Goal: Information Seeking & Learning: Learn about a topic

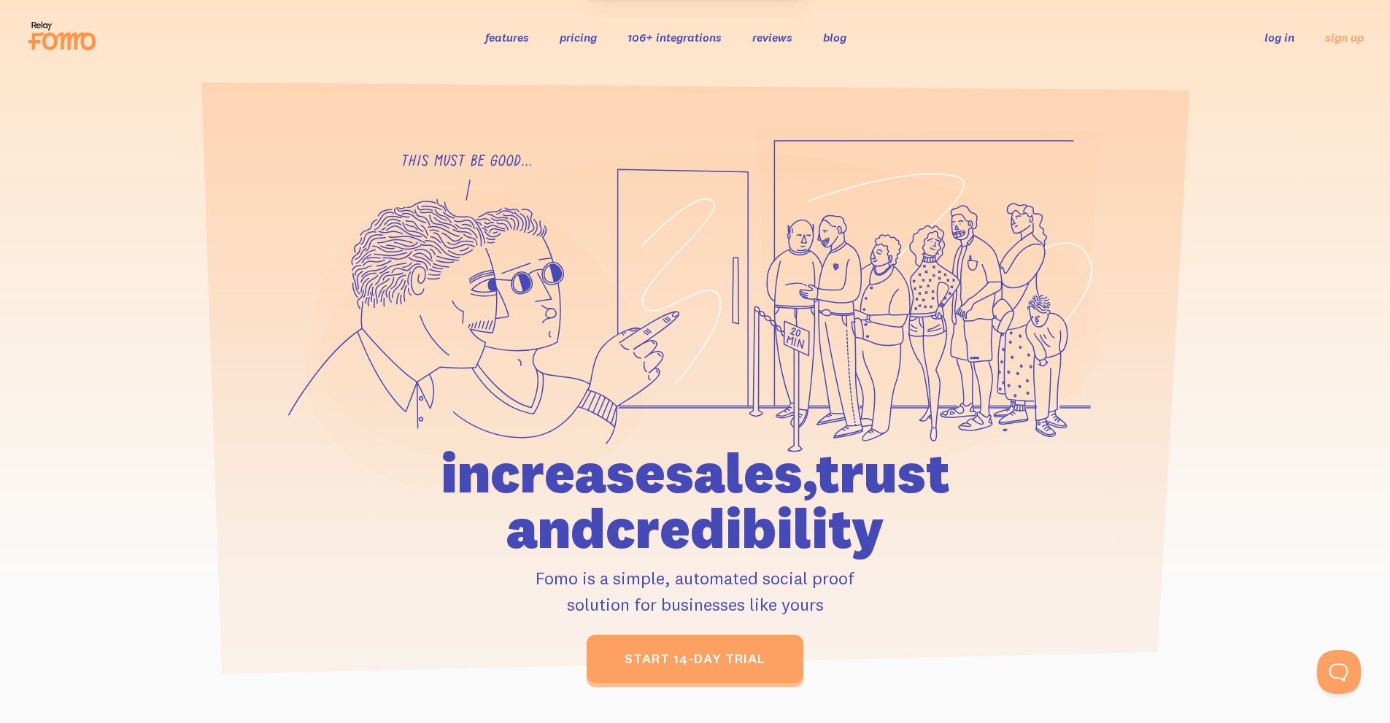
drag, startPoint x: 789, startPoint y: 520, endPoint x: 368, endPoint y: 462, distance: 425.1
click at [368, 462] on h1 "increase sales, trust and credibility" at bounding box center [696, 500] width 676 height 111
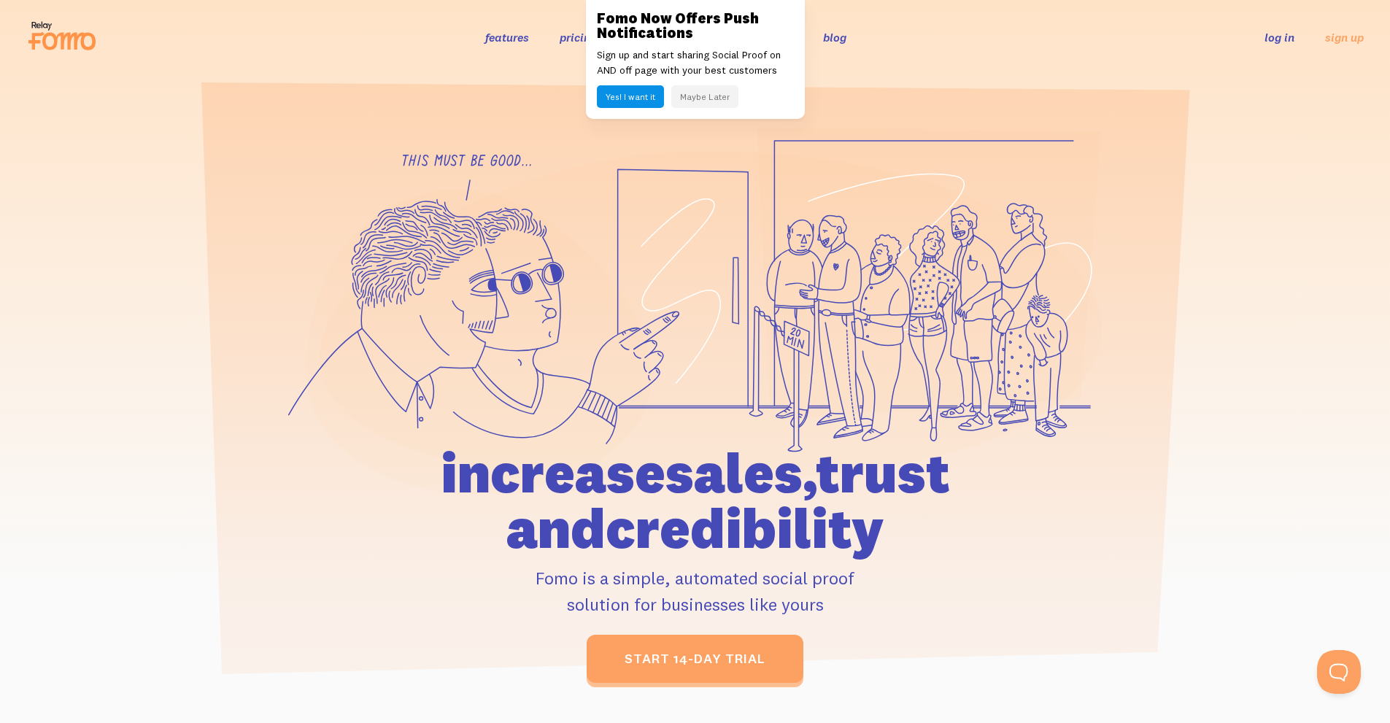
click at [708, 100] on button "Maybe Later" at bounding box center [704, 96] width 67 height 23
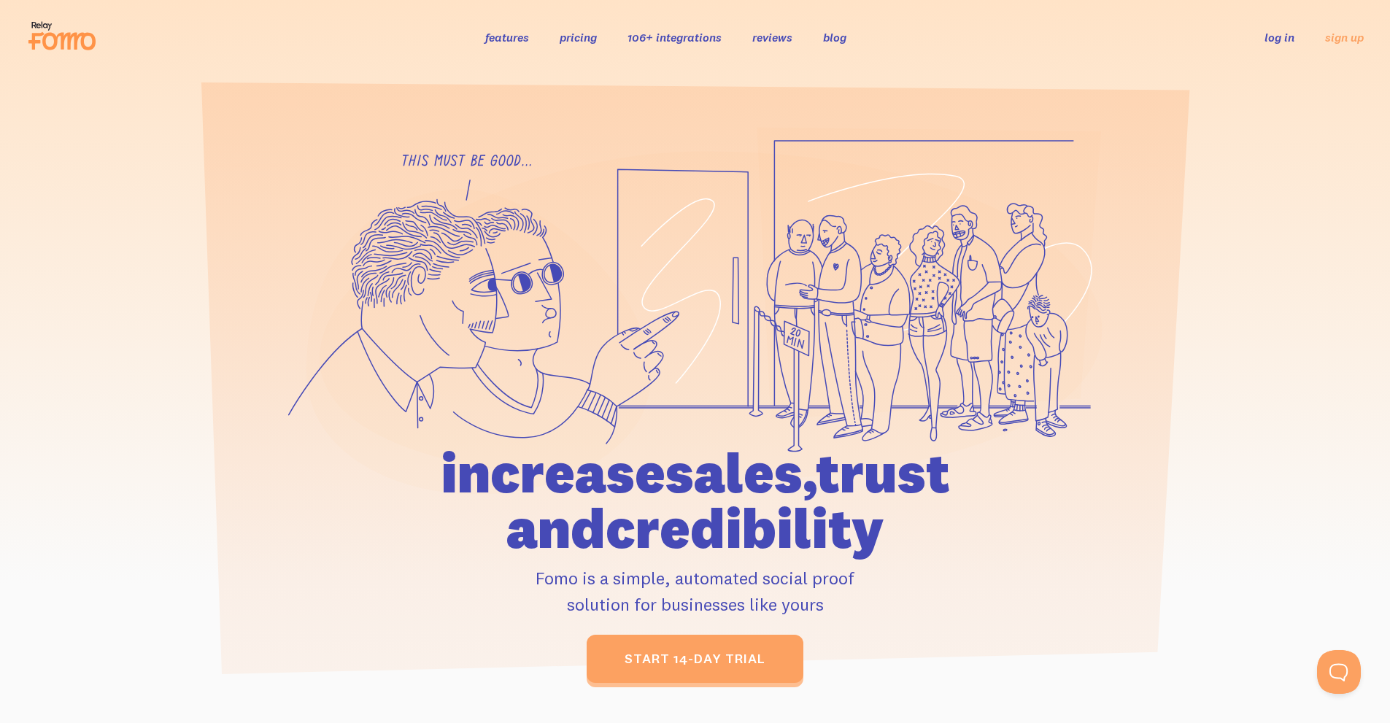
click at [698, 417] on div at bounding box center [698, 417] width 0 height 0
click at [1101, 372] on icon at bounding box center [695, 311] width 814 height 368
drag, startPoint x: 445, startPoint y: 162, endPoint x: 696, endPoint y: 325, distance: 299.2
click at [689, 316] on icon at bounding box center [695, 311] width 814 height 368
drag, startPoint x: 742, startPoint y: 323, endPoint x: 440, endPoint y: 274, distance: 306.2
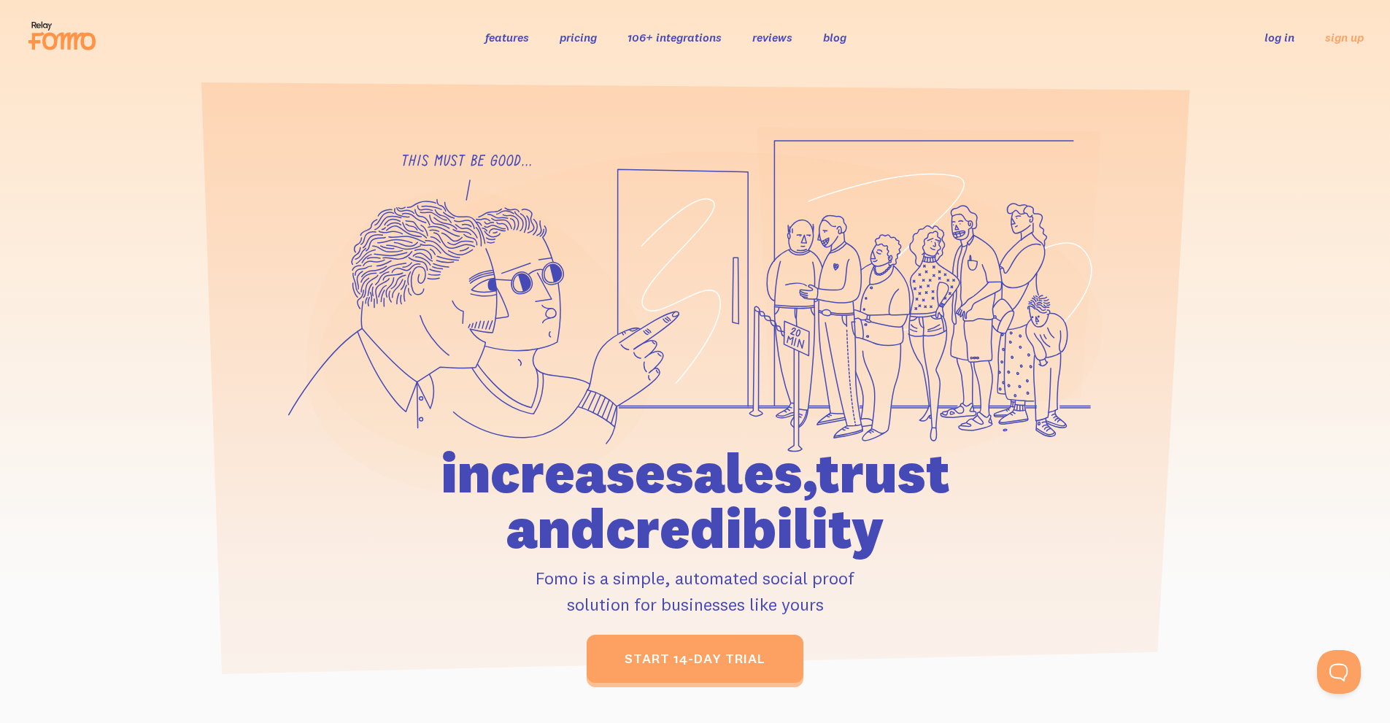
click at [449, 272] on g at bounding box center [695, 311] width 814 height 367
drag, startPoint x: 534, startPoint y: 575, endPoint x: 849, endPoint y: 606, distance: 316.0
click at [849, 606] on p "Fomo is a simple, automated social proof solution for businesses like yours" at bounding box center [696, 591] width 676 height 53
click at [839, 616] on div at bounding box center [839, 616] width 0 height 0
click at [975, 562] on div "increase sales, trust and credibility Fomo is a simple, automated social proof …" at bounding box center [696, 564] width 676 height 238
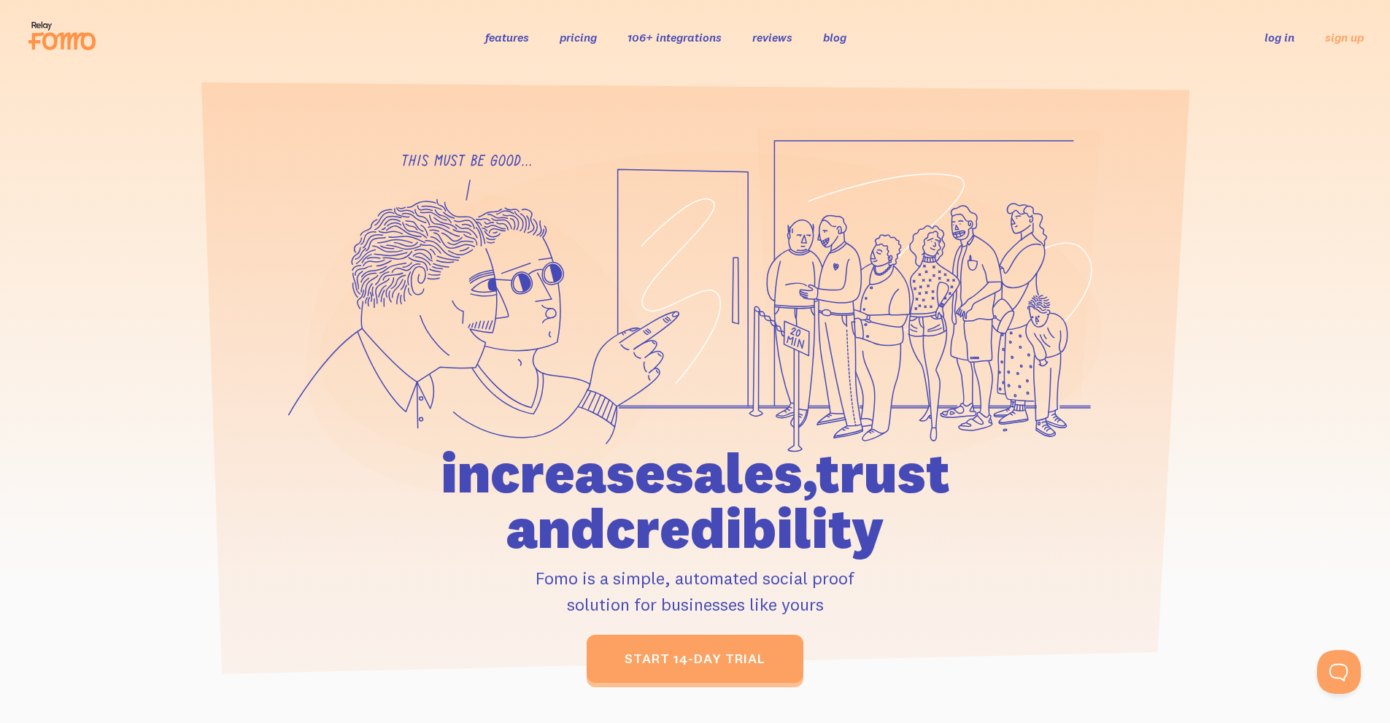
click at [574, 39] on link "pricing" at bounding box center [578, 37] width 37 height 15
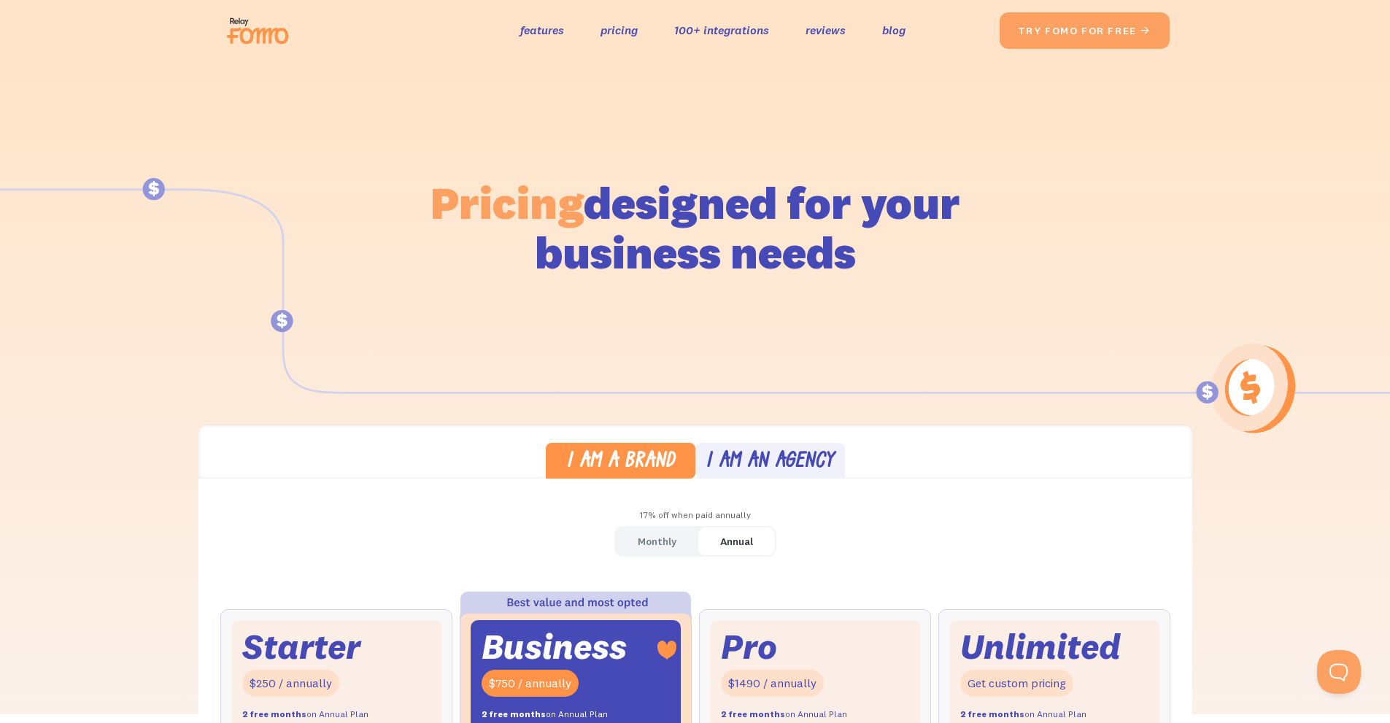
click at [749, 471] on div "I am an agency" at bounding box center [770, 462] width 128 height 21
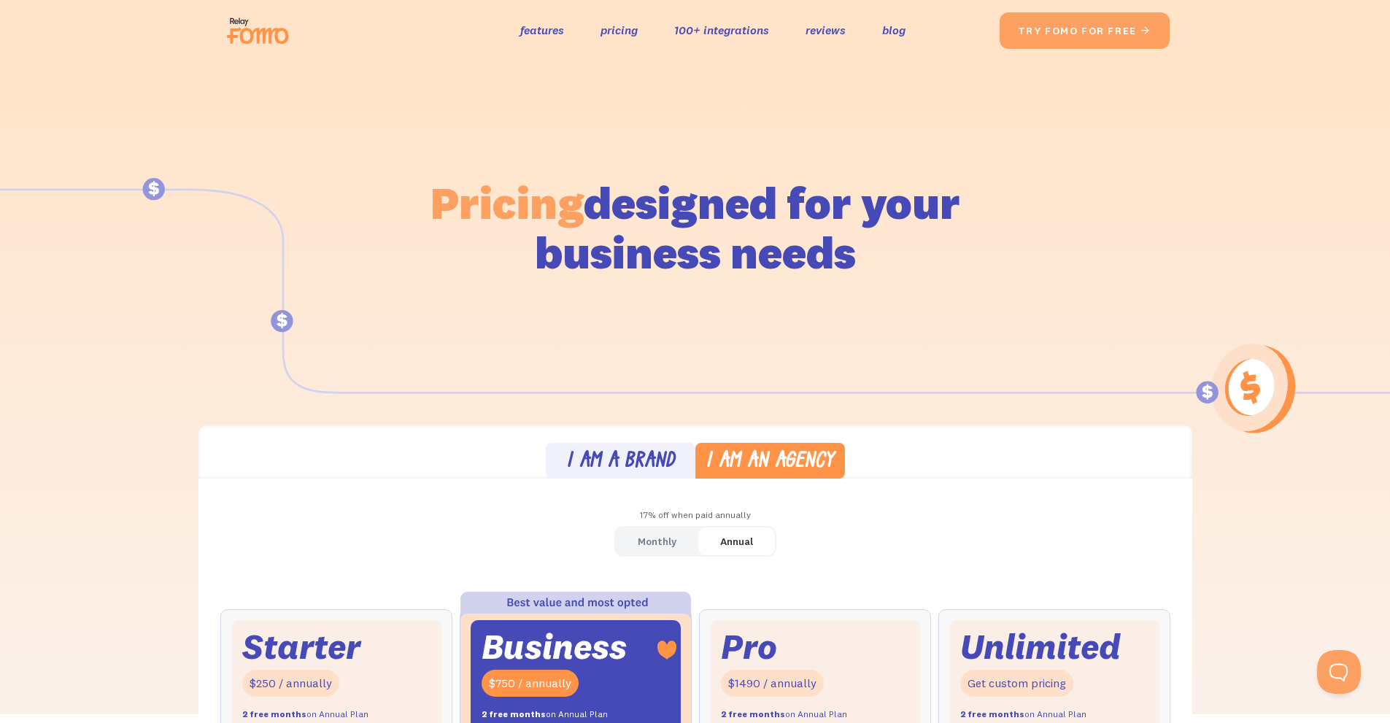
click at [609, 460] on div "I am a brand" at bounding box center [620, 462] width 109 height 21
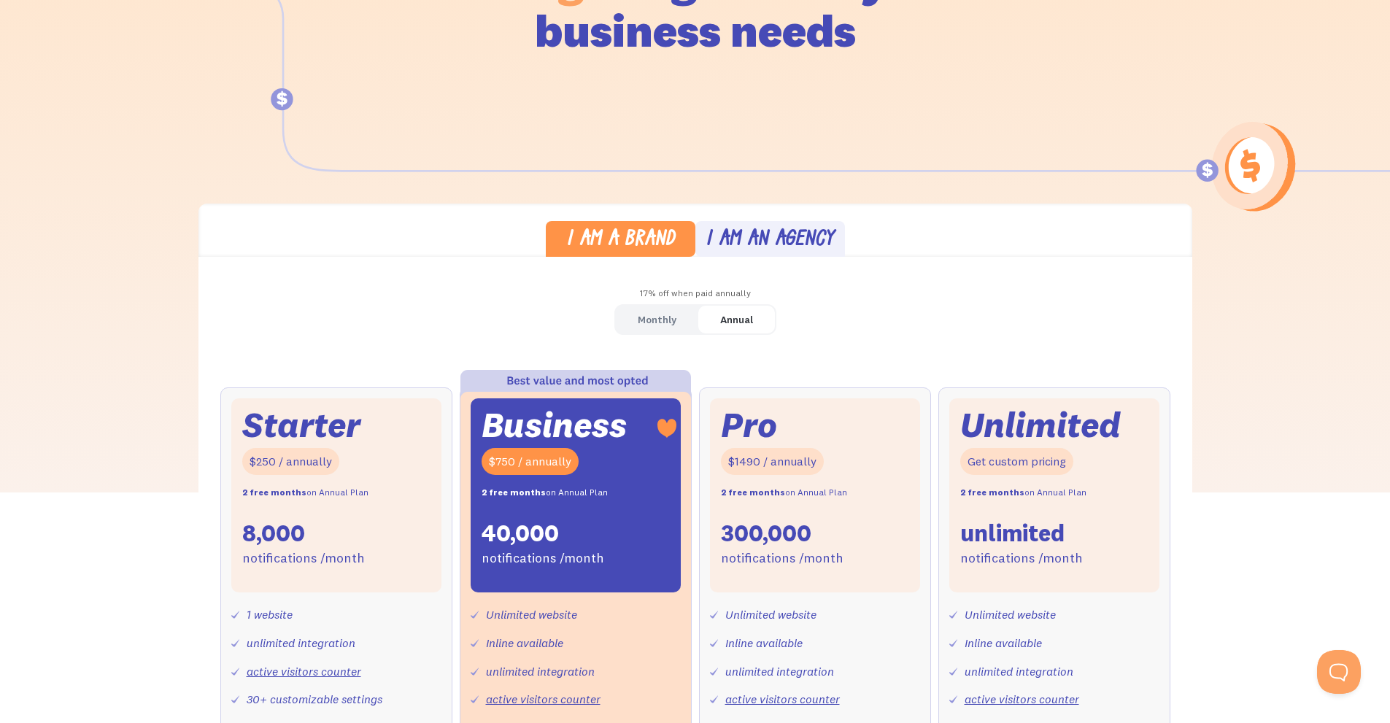
scroll to position [292, 0]
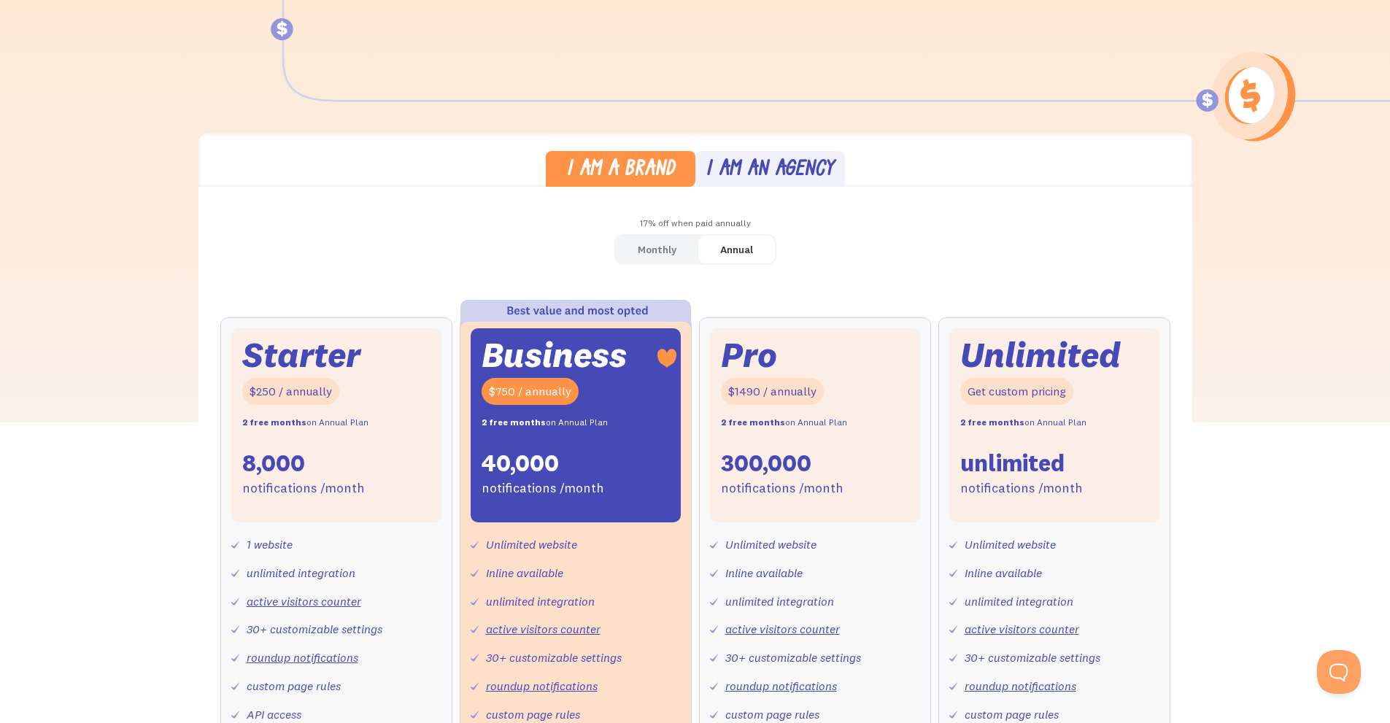
click at [748, 165] on div "I am an agency" at bounding box center [770, 170] width 128 height 21
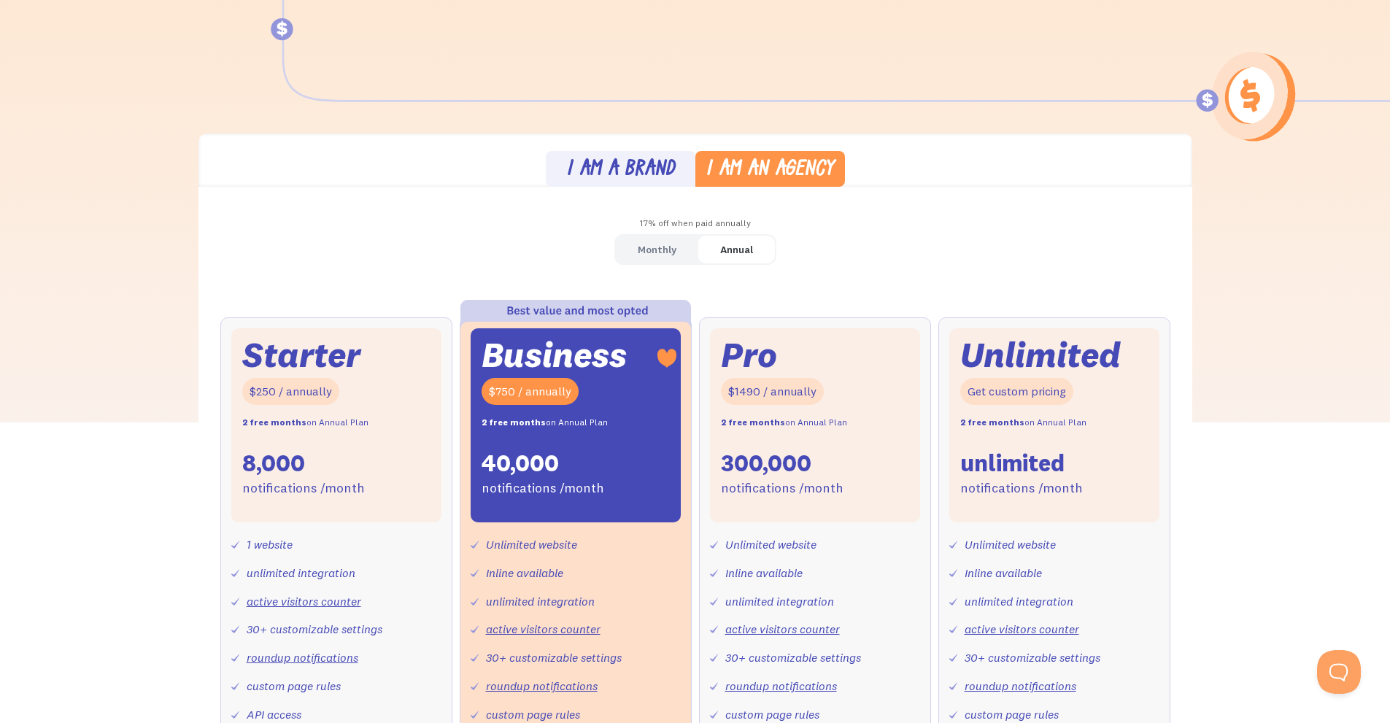
click at [601, 163] on div "I am a brand" at bounding box center [620, 170] width 109 height 21
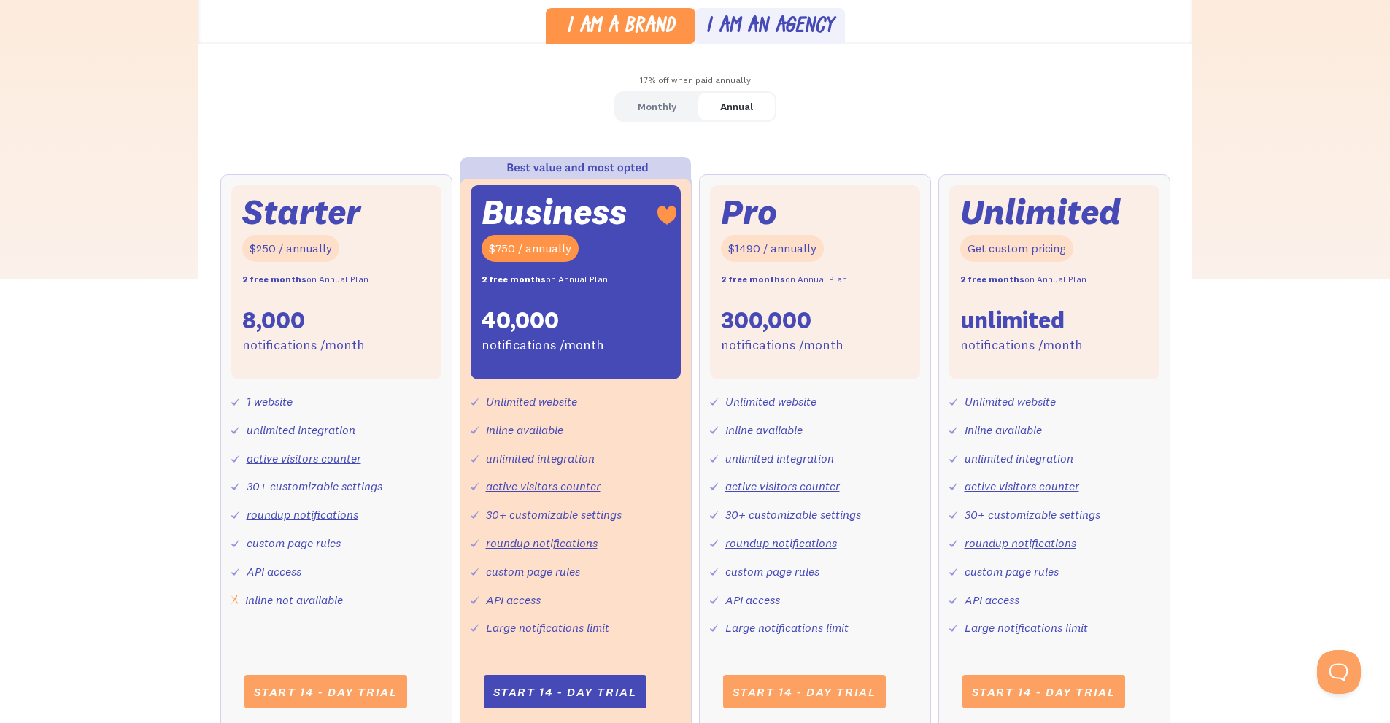
scroll to position [438, 0]
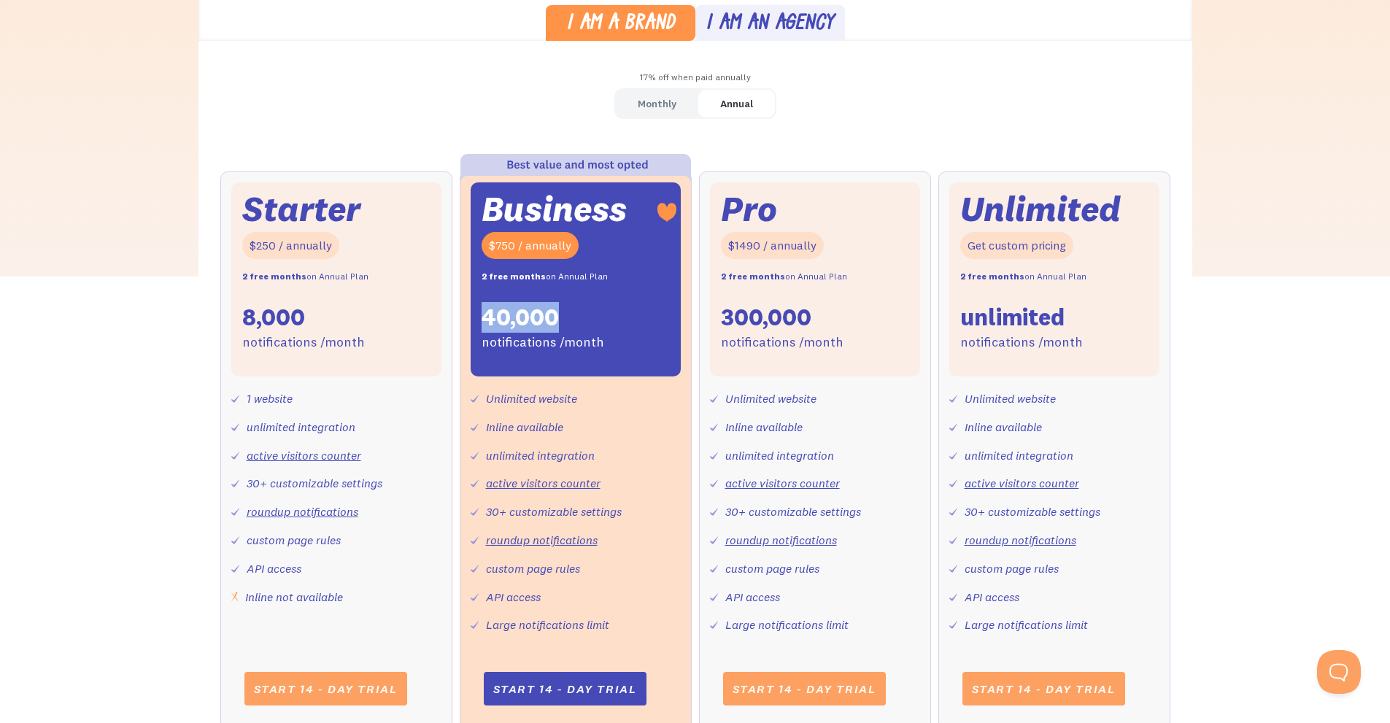
drag, startPoint x: 569, startPoint y: 317, endPoint x: 481, endPoint y: 315, distance: 88.3
click at [481, 315] on div "Business $750 / annually 2 free months on Annual Plan 40,000 notifications /mon…" at bounding box center [576, 279] width 210 height 194
click at [575, 311] on div "Business $750 / annually 2 free months on Annual Plan 40,000 notifications /mon…" at bounding box center [576, 279] width 210 height 194
click at [468, 273] on div "Business $750 / annually 2 free months on Annual Plan 40,000 notifications /mon…" at bounding box center [576, 450] width 232 height 558
drag, startPoint x: 481, startPoint y: 274, endPoint x: 674, endPoint y: 278, distance: 193.4
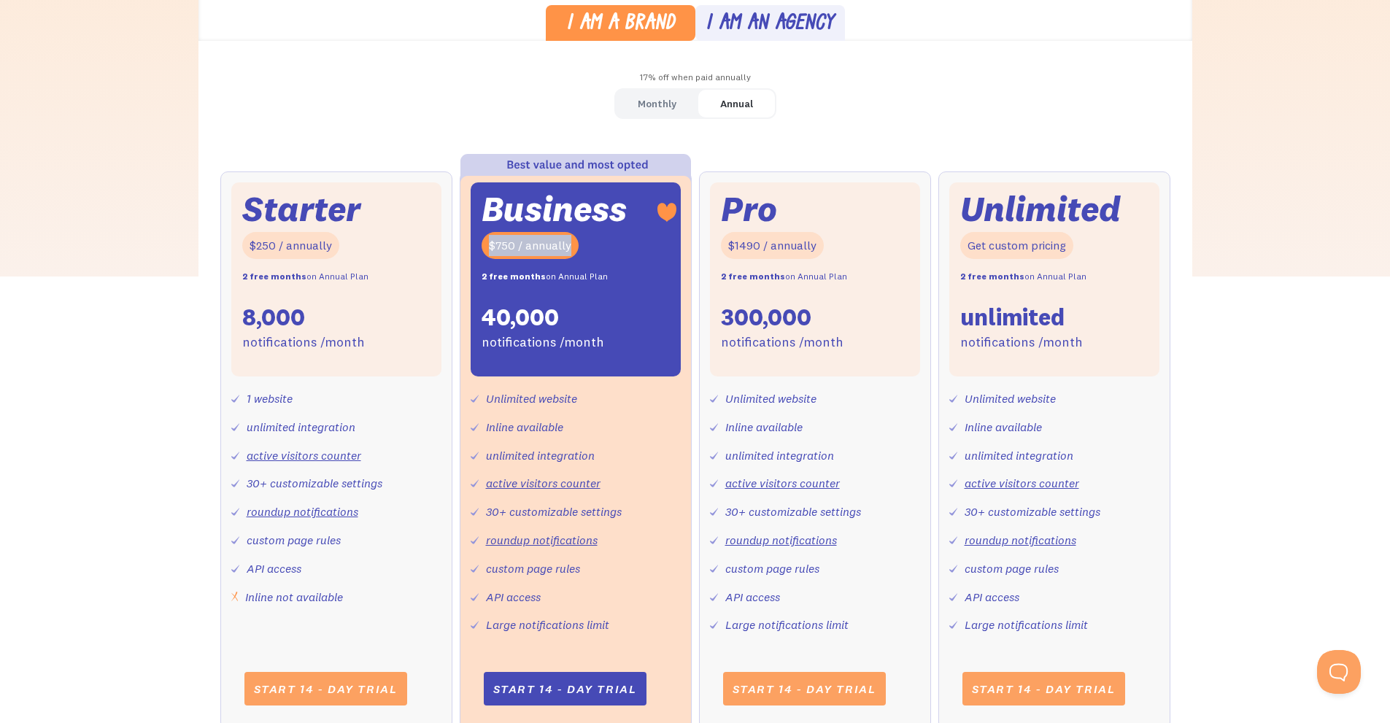
click at [674, 278] on div "Business $750 / annually 2 free months on Annual Plan 40,000 notifications /mon…" at bounding box center [576, 279] width 210 height 194
click at [612, 288] on div "Business $750 / annually 2 free months on Annual Plan 40,000 notifications /mon…" at bounding box center [576, 279] width 210 height 194
drag, startPoint x: 363, startPoint y: 341, endPoint x: 231, endPoint y: 321, distance: 133.5
click at [231, 321] on div "Starter $250 / annually 2 free months on Annual Plan 8,000 notifications /month" at bounding box center [336, 279] width 210 height 194
click at [252, 314] on div "8,000" at bounding box center [273, 317] width 63 height 31
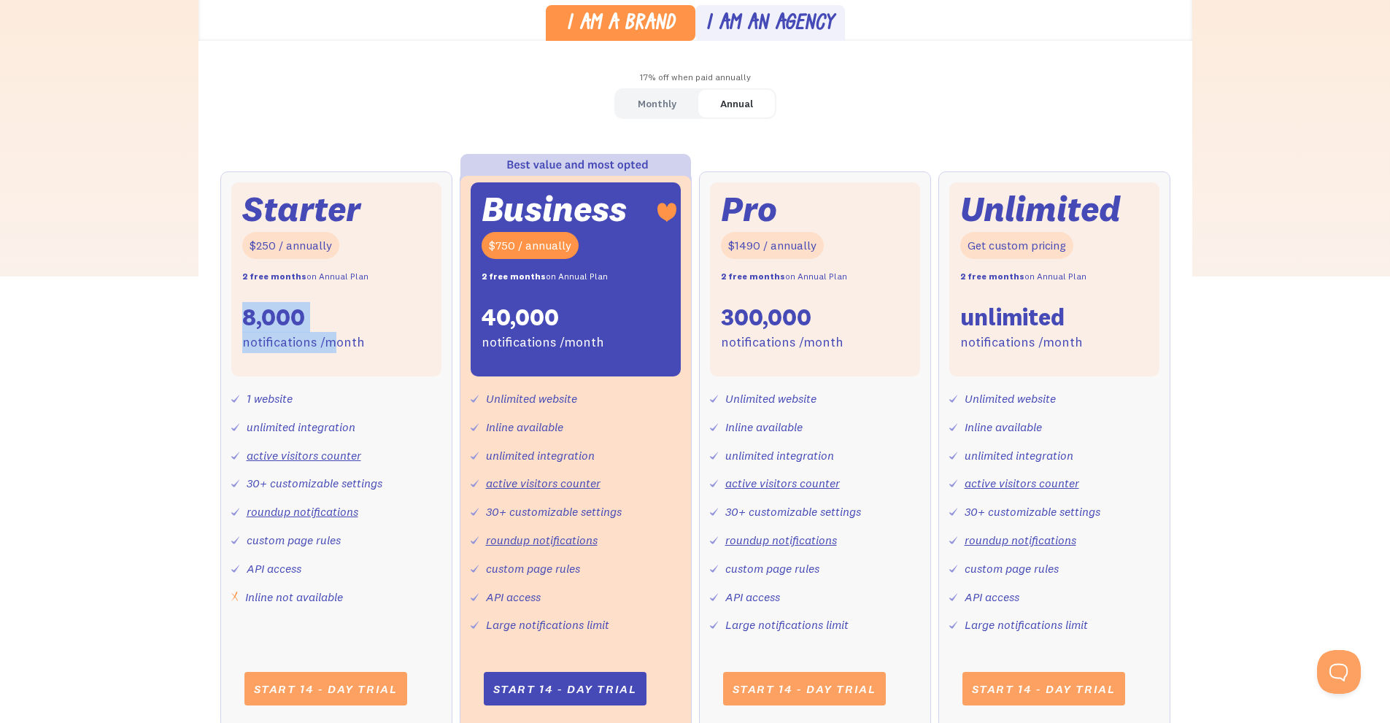
drag, startPoint x: 234, startPoint y: 313, endPoint x: 333, endPoint y: 325, distance: 99.9
click at [333, 325] on div "Starter $250 / annually 2 free months on Annual Plan 8,000 notifications /month" at bounding box center [336, 279] width 210 height 194
click at [268, 341] on div "notifications /month" at bounding box center [303, 342] width 123 height 21
drag, startPoint x: 237, startPoint y: 344, endPoint x: 368, endPoint y: 350, distance: 130.8
click at [368, 350] on div "Starter $250 / annually 2 free months on Annual Plan 8,000 notifications /month" at bounding box center [336, 279] width 210 height 194
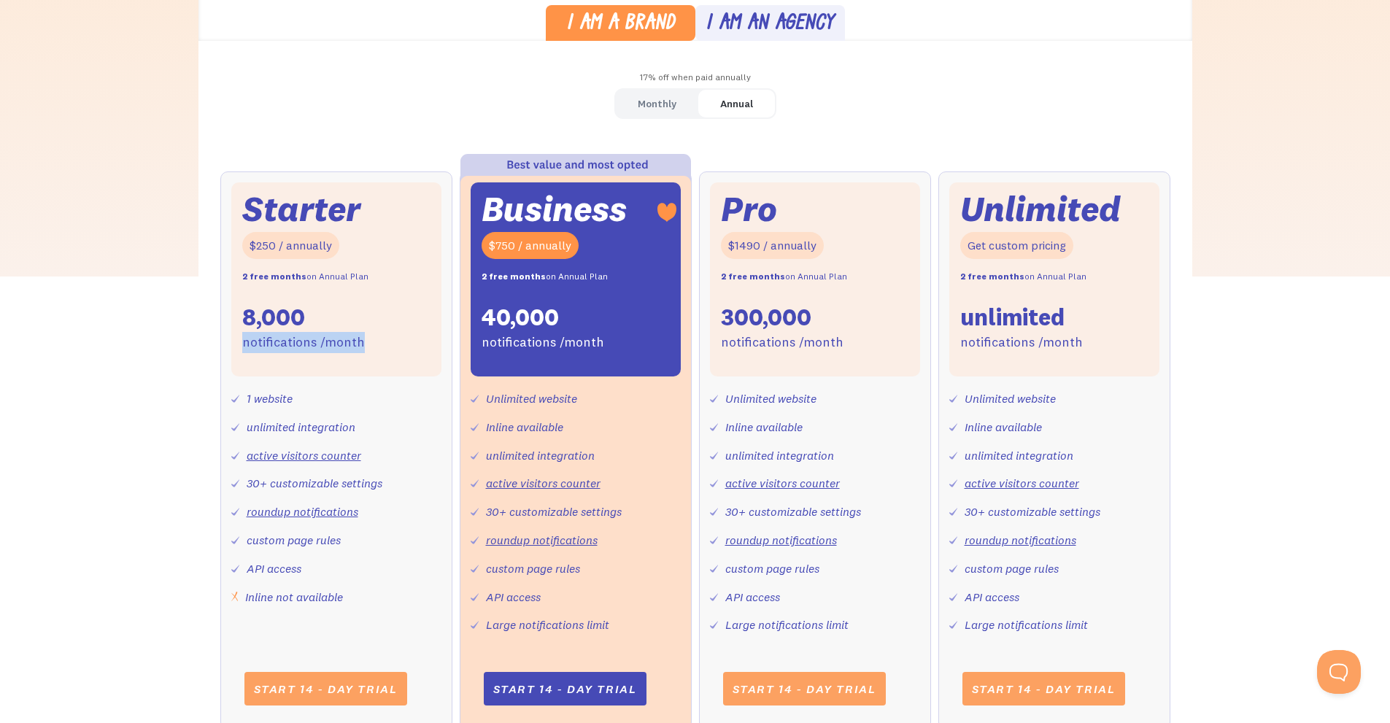
click at [383, 352] on div "Starter $250 / annually 2 free months on Annual Plan 8,000 notifications /month" at bounding box center [336, 279] width 210 height 194
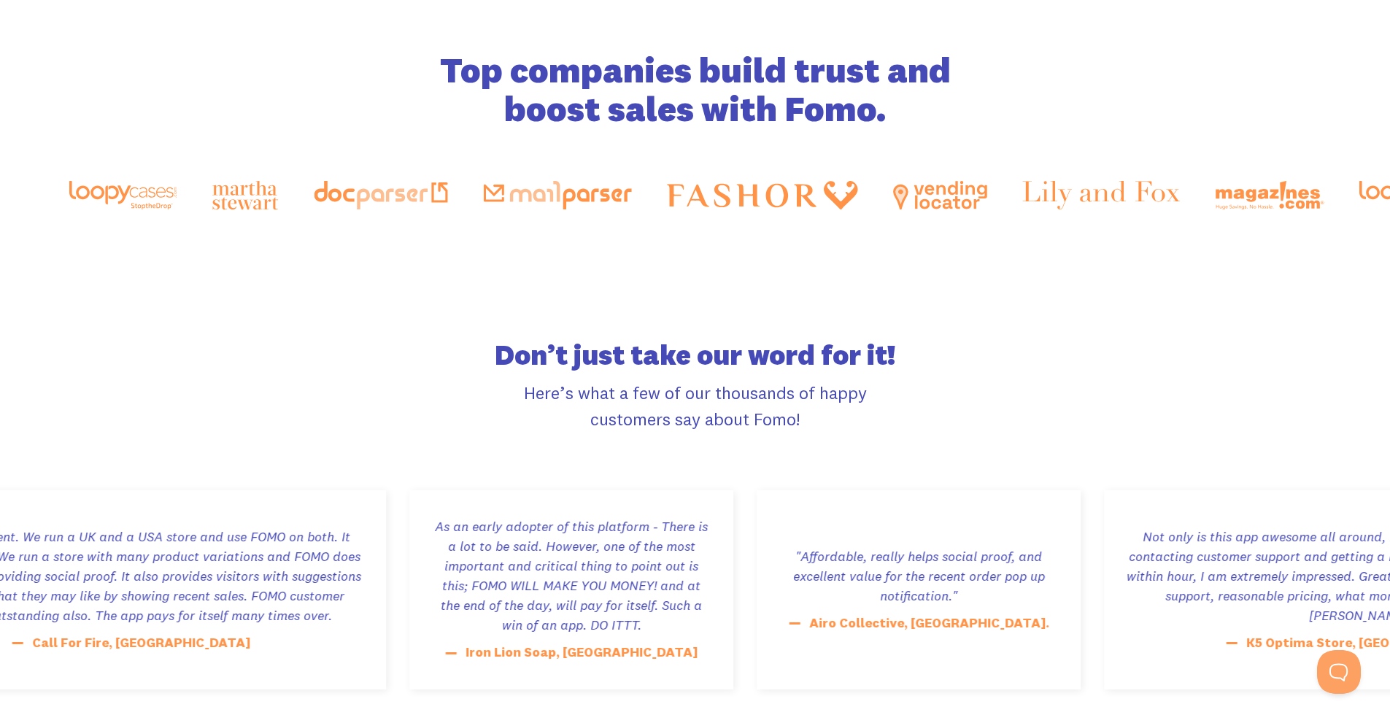
scroll to position [2554, 0]
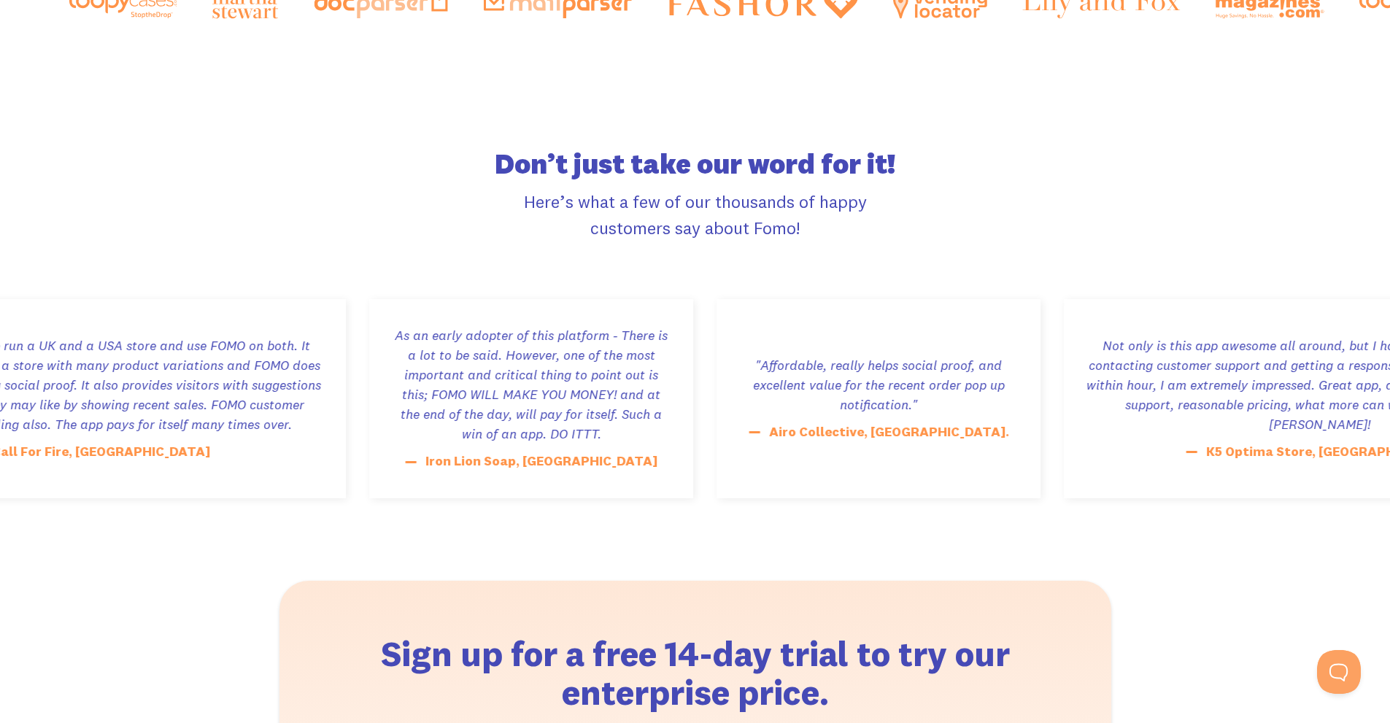
drag, startPoint x: 854, startPoint y: 419, endPoint x: 754, endPoint y: 417, distance: 100.0
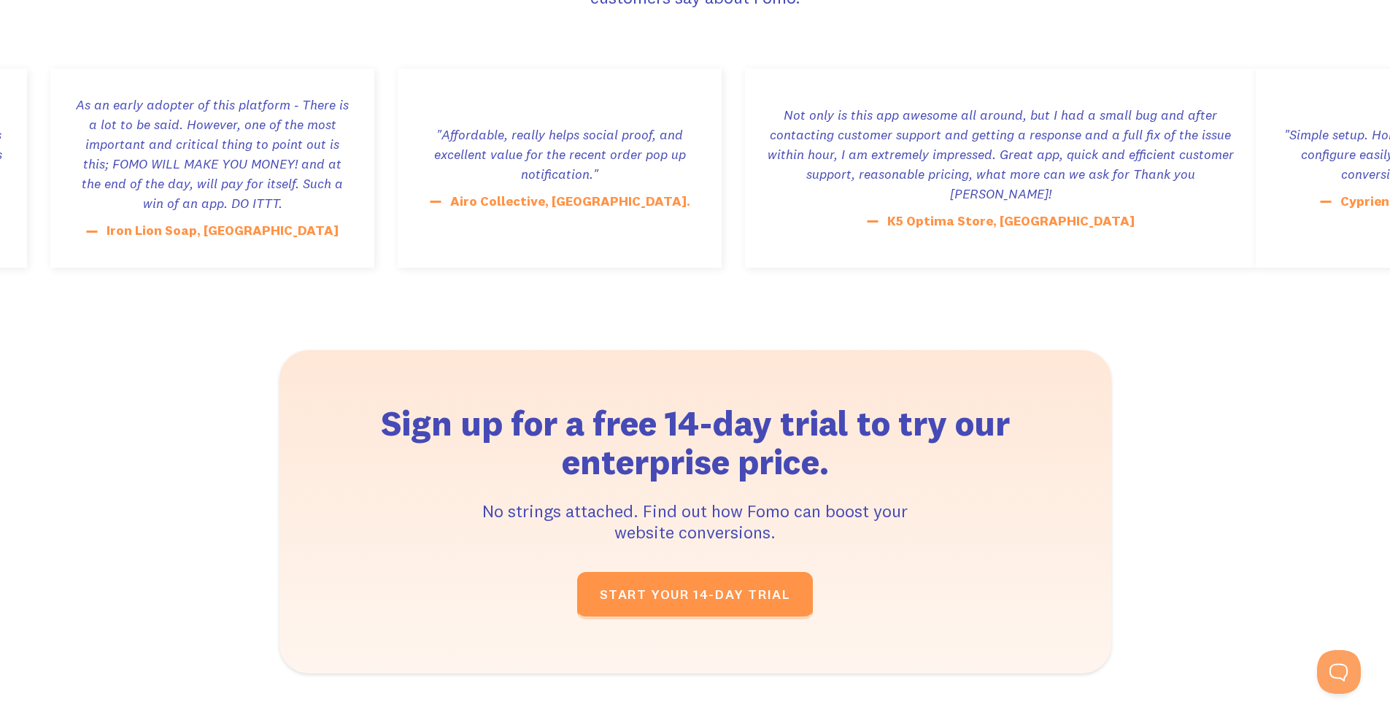
scroll to position [2846, 0]
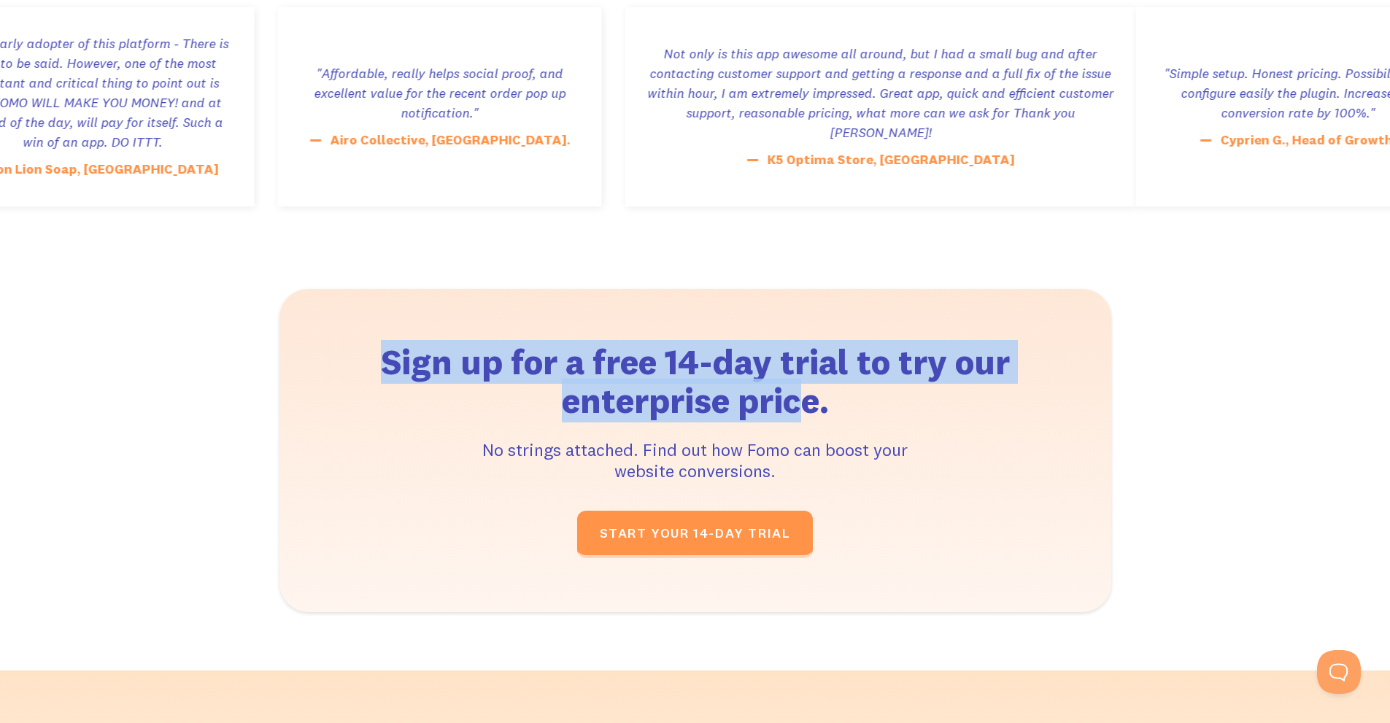
drag, startPoint x: 375, startPoint y: 355, endPoint x: 833, endPoint y: 417, distance: 462.4
click at [811, 410] on h2 "Sign up for a free 14-day trial to try our enterprise price." at bounding box center [695, 381] width 668 height 77
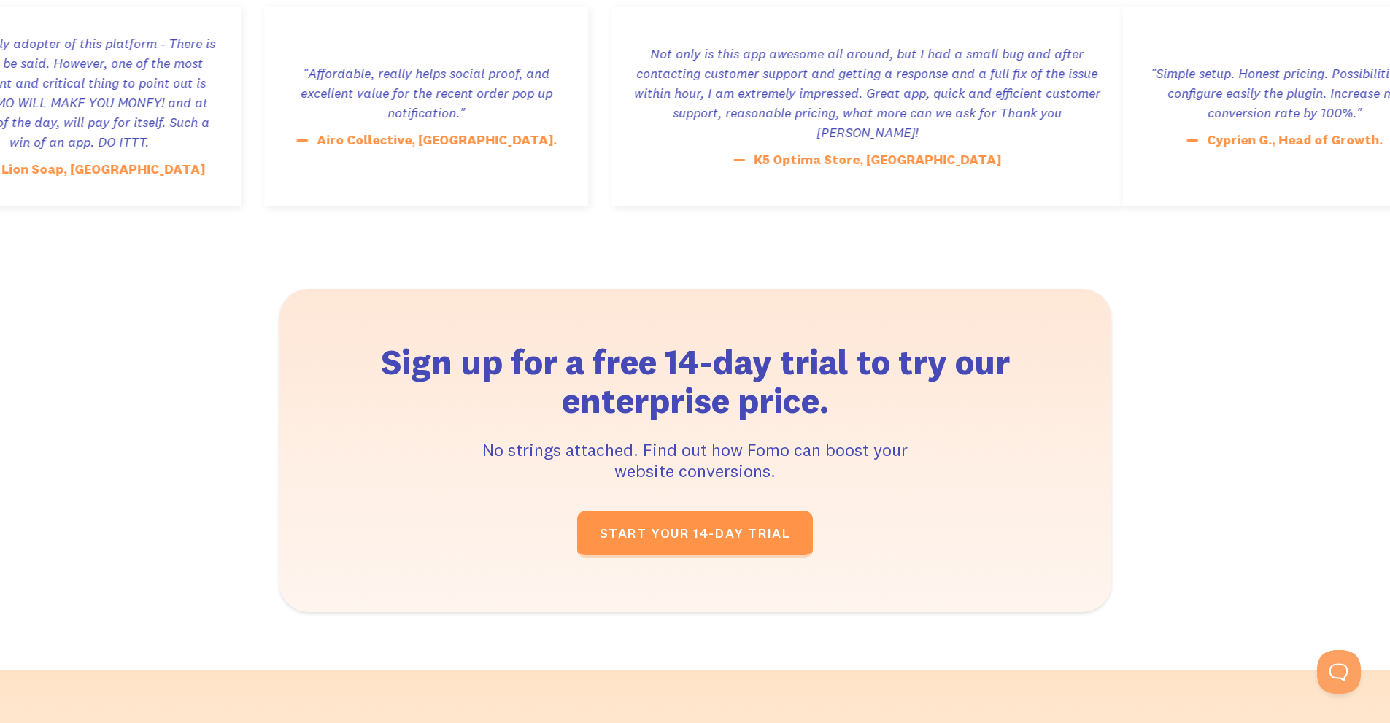
click at [919, 464] on div "Sign up for a free 14-day trial to try our enterprise price. No strings attache…" at bounding box center [695, 450] width 832 height 323
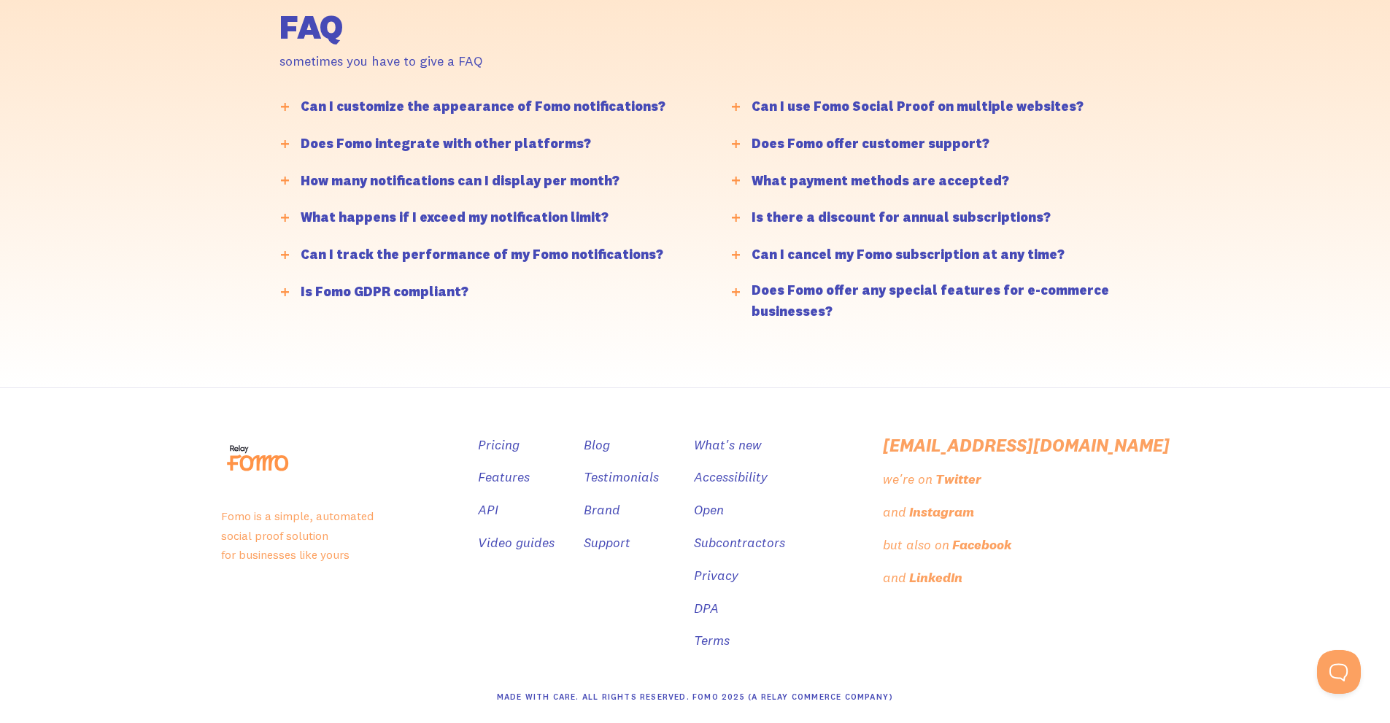
scroll to position [3580, 0]
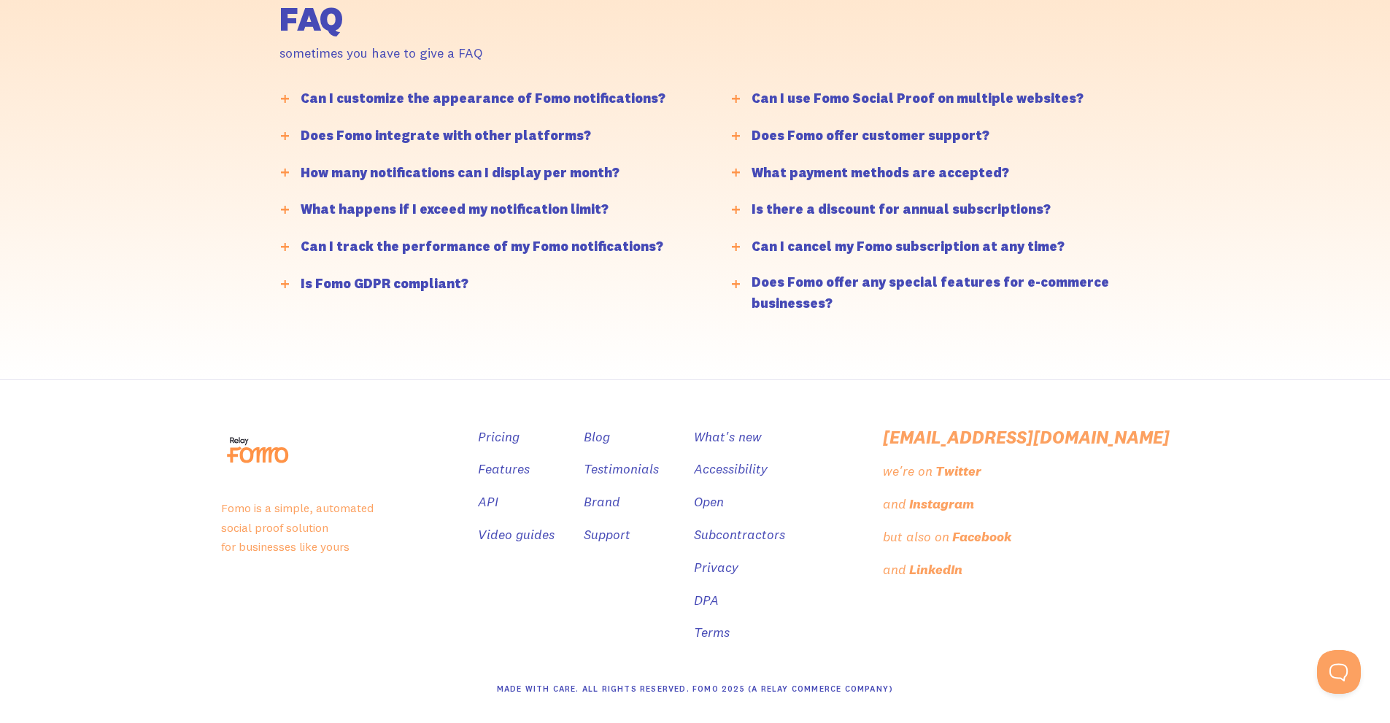
click at [323, 95] on div "Can I customize the appearance of Fomo notifications?" at bounding box center [483, 98] width 365 height 21
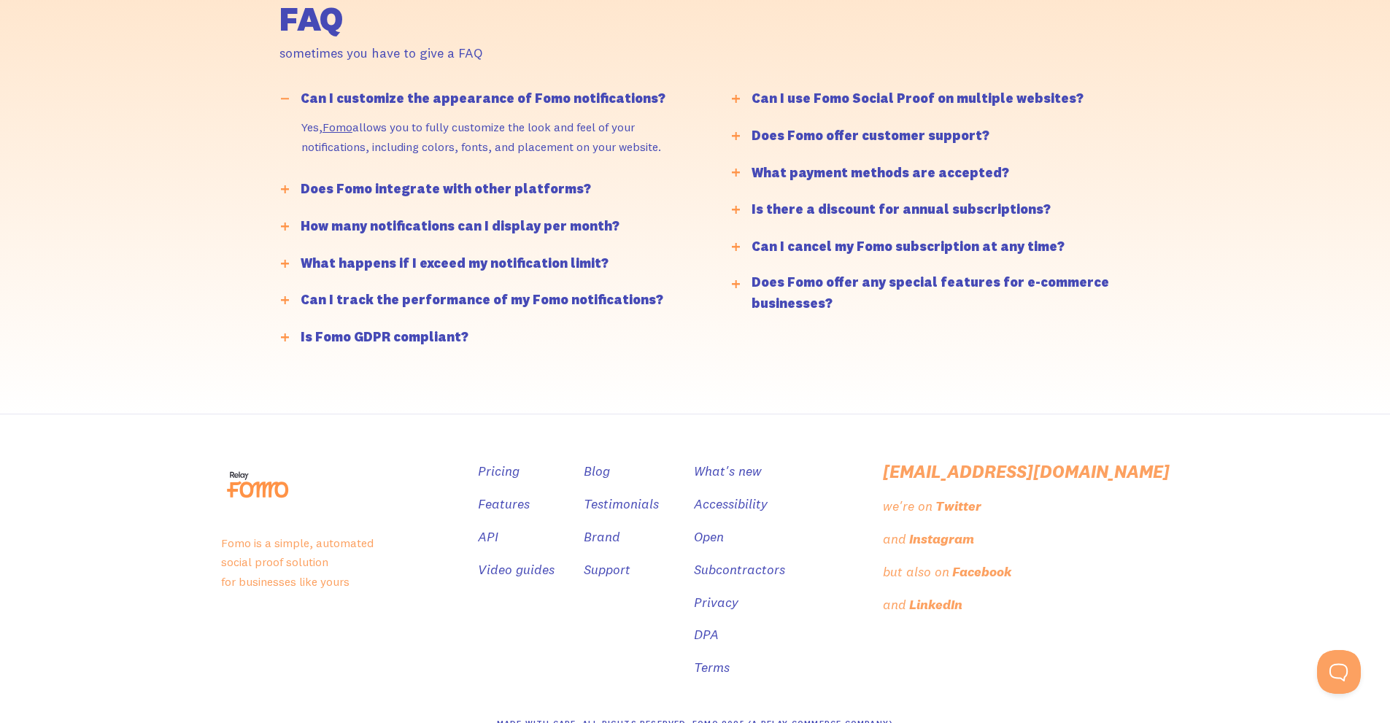
click at [323, 95] on div "Can I customize the appearance of Fomo notifications?" at bounding box center [483, 98] width 365 height 21
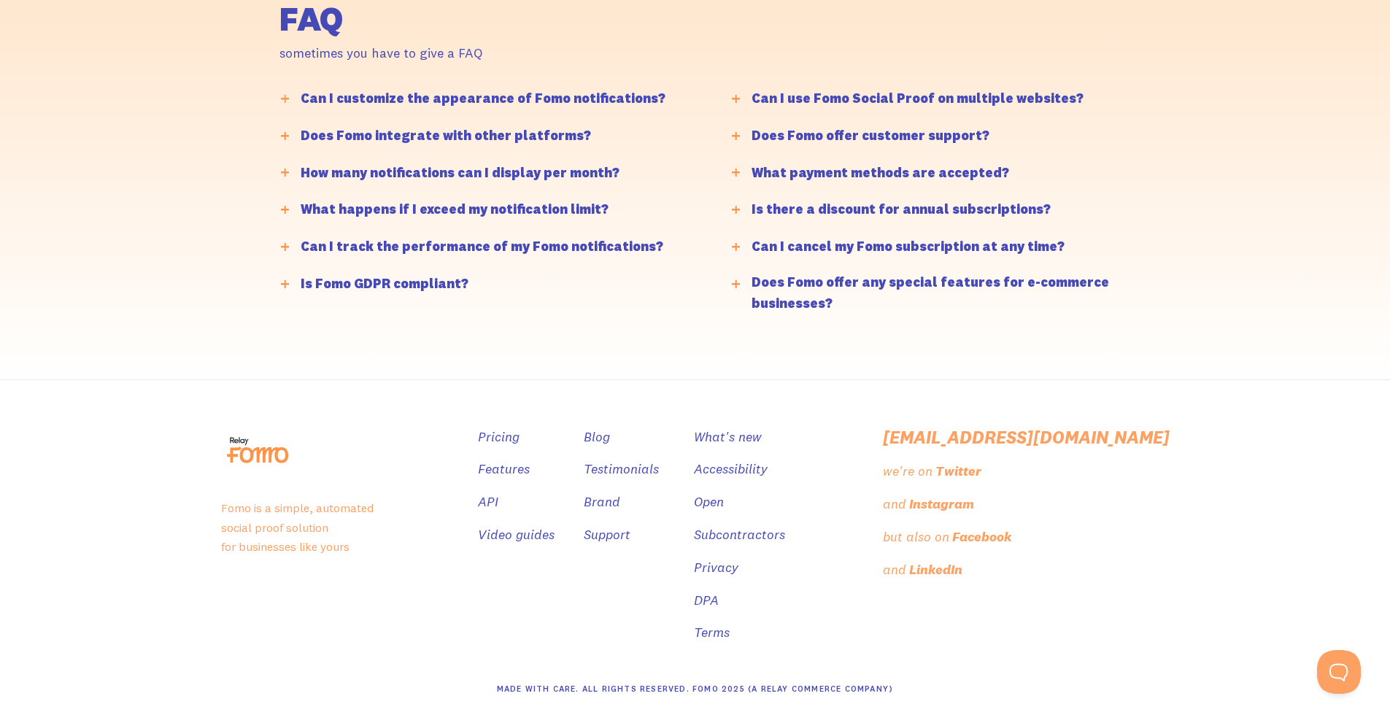
click at [366, 132] on div "Does Fomo integrate with other platforms?" at bounding box center [446, 136] width 290 height 21
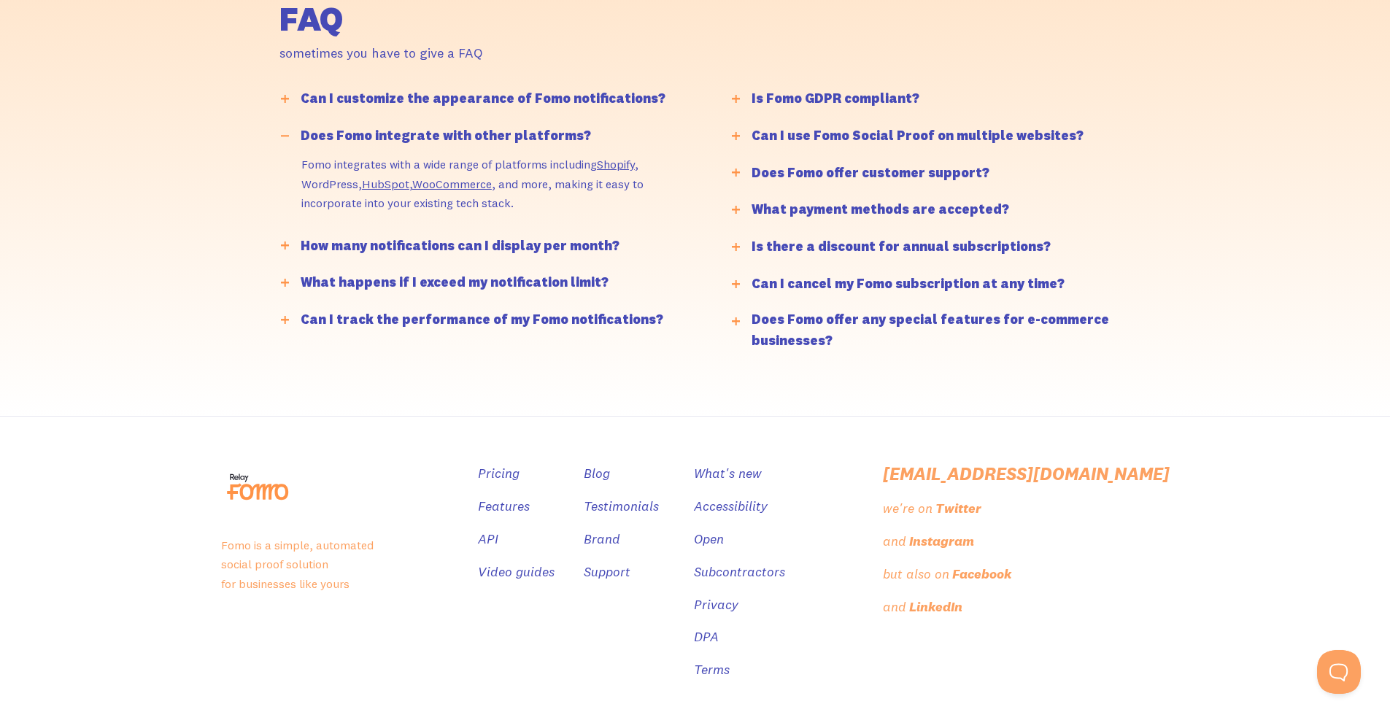
click at [386, 244] on div "How many notifications can I display per month?" at bounding box center [460, 246] width 319 height 21
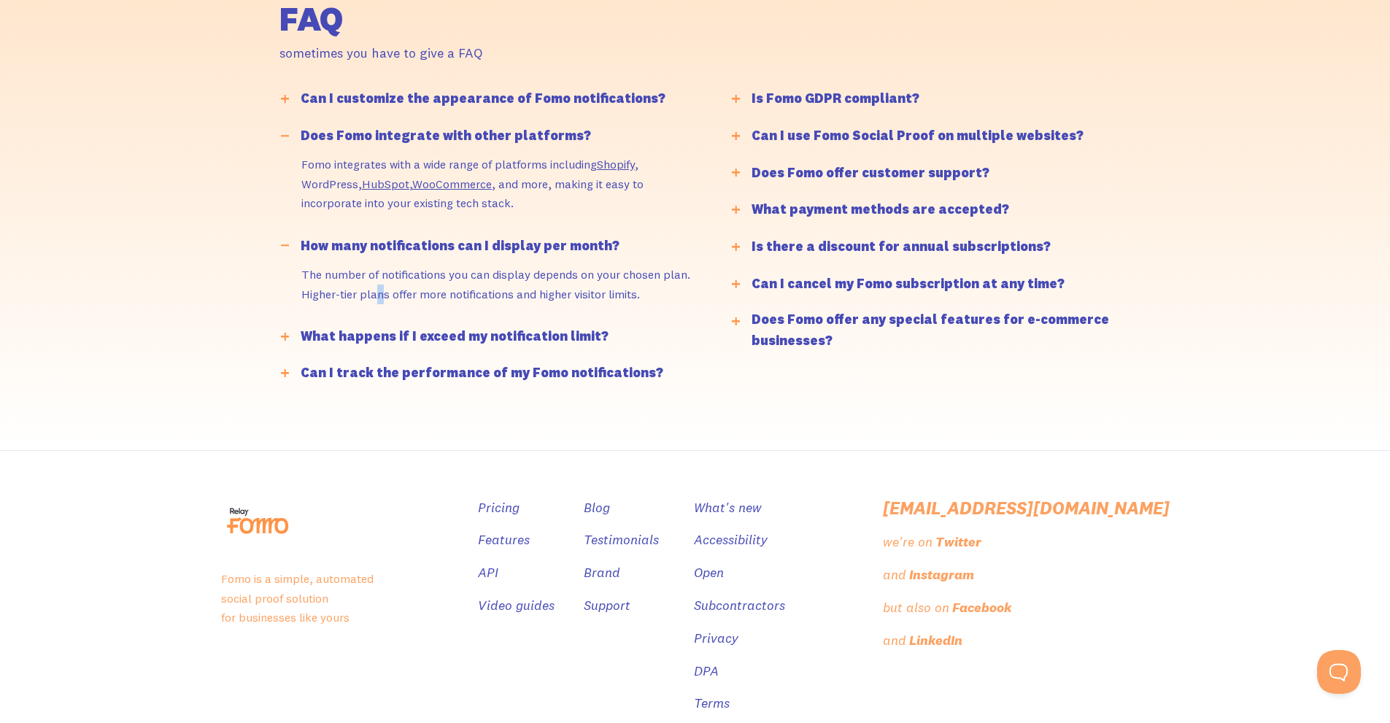
drag, startPoint x: 382, startPoint y: 309, endPoint x: 382, endPoint y: 340, distance: 31.4
click at [379, 318] on div "The number of notifications you can display depends on your chosen plan. Higher…" at bounding box center [496, 291] width 390 height 53
click at [397, 423] on div "FAQ sometimes you have to give a FAQ Can I customize the appearance of Fomo not…" at bounding box center [695, 194] width 949 height 514
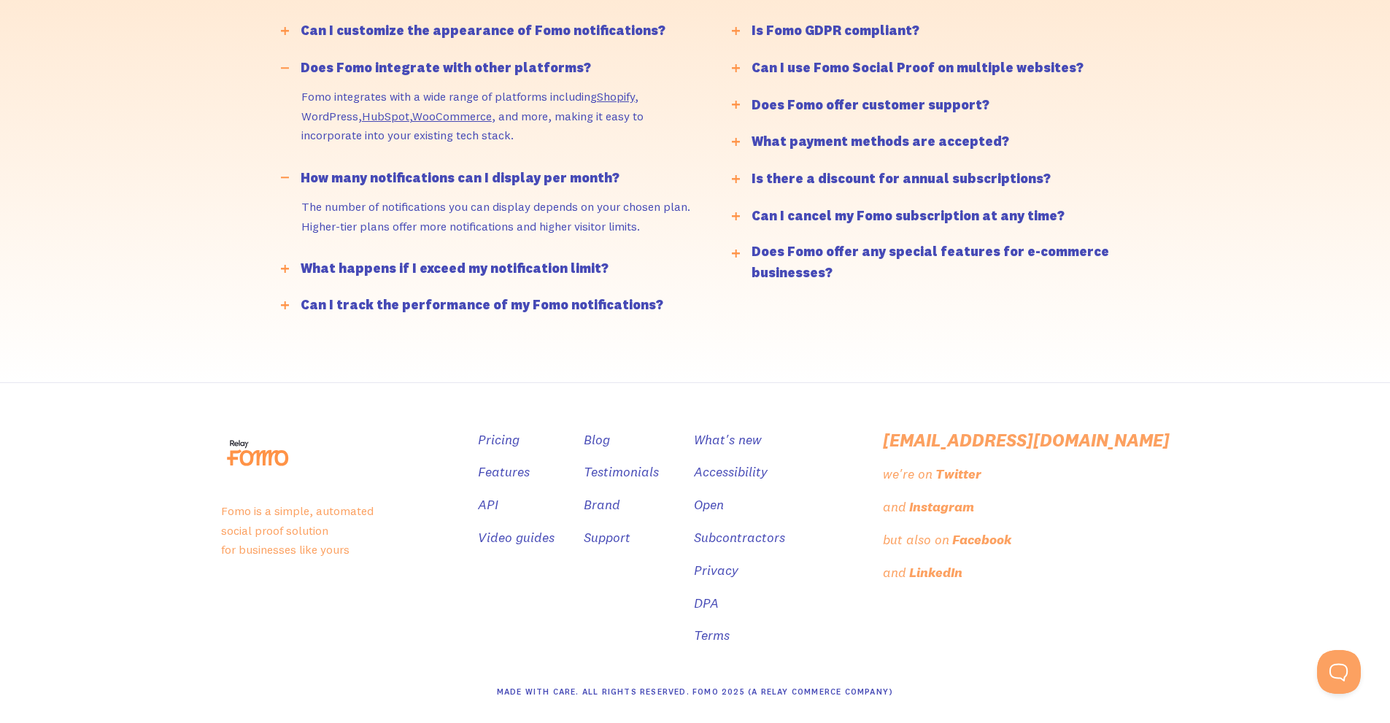
scroll to position [3651, 0]
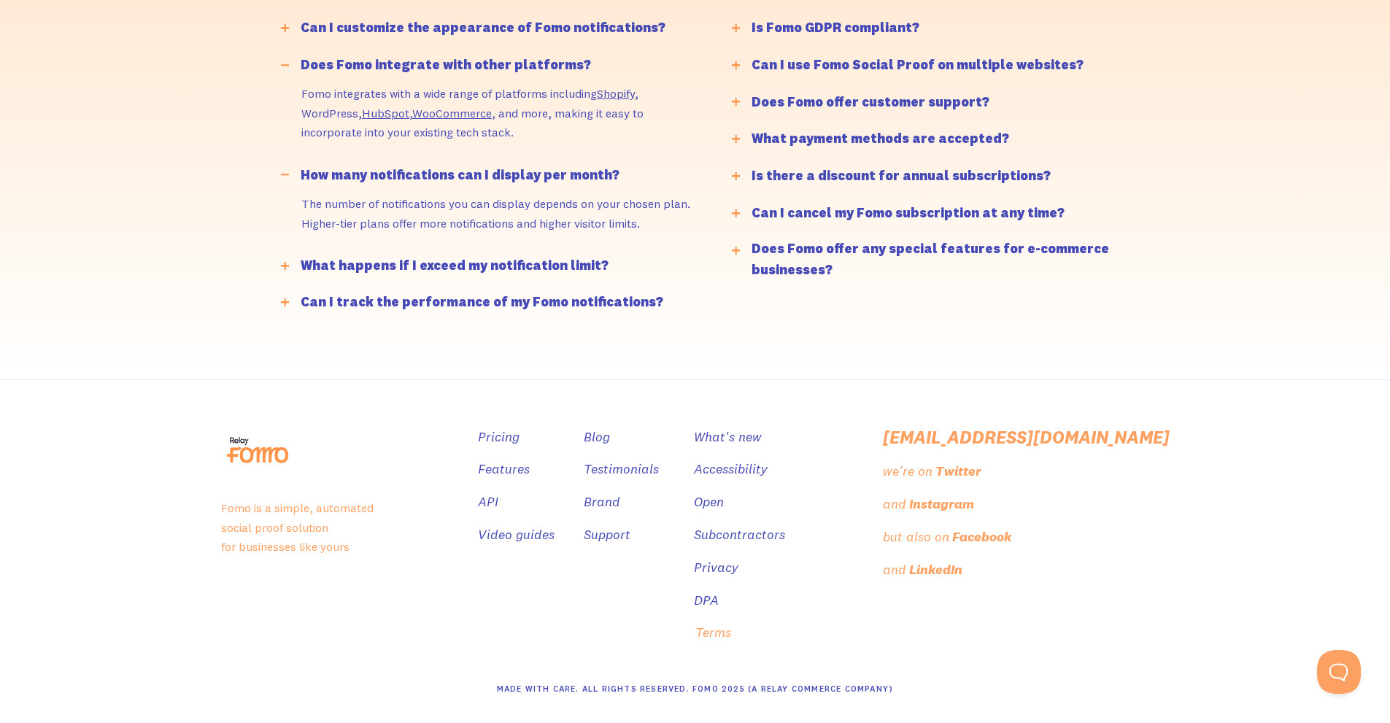
click at [731, 633] on link "Terms" at bounding box center [713, 632] width 36 height 21
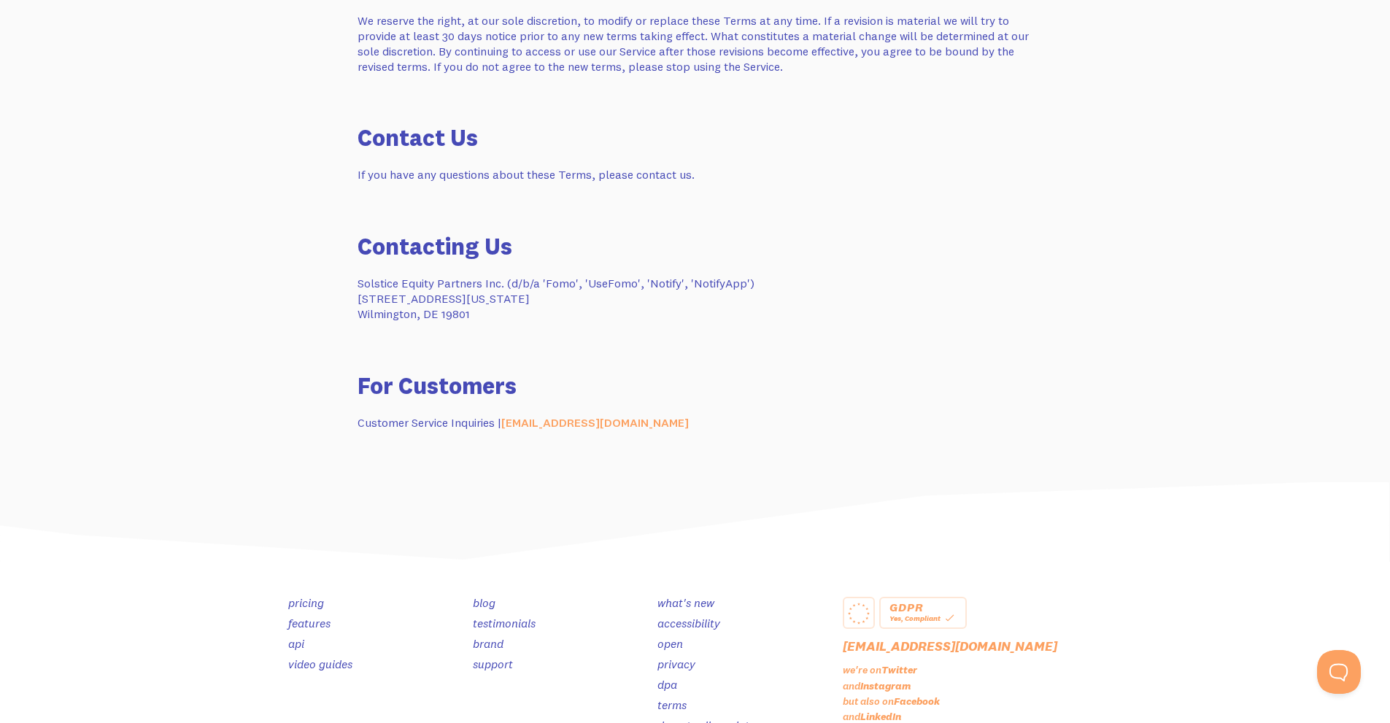
scroll to position [3615, 0]
